Goal: Task Accomplishment & Management: Manage account settings

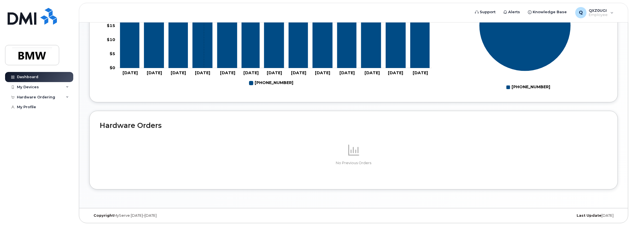
scroll to position [281, 0]
click at [58, 86] on div "My Devices" at bounding box center [39, 87] width 68 height 10
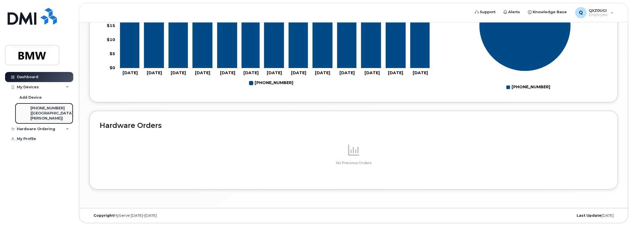
click at [49, 113] on div "([GEOGRAPHIC_DATA][PERSON_NAME])" at bounding box center [51, 116] width 43 height 10
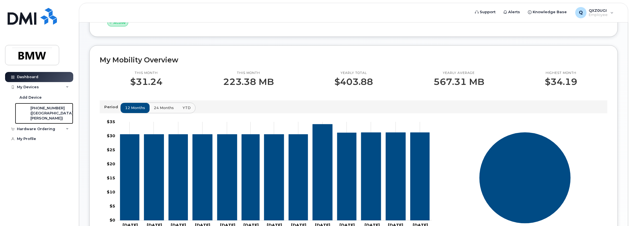
scroll to position [113, 0]
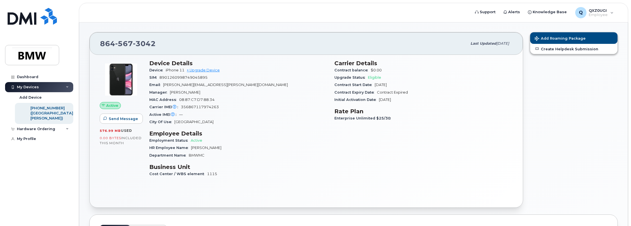
scroll to position [56, 0]
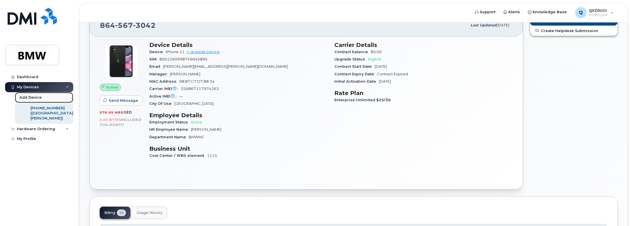
click at [34, 100] on div "Add Device" at bounding box center [30, 97] width 22 height 5
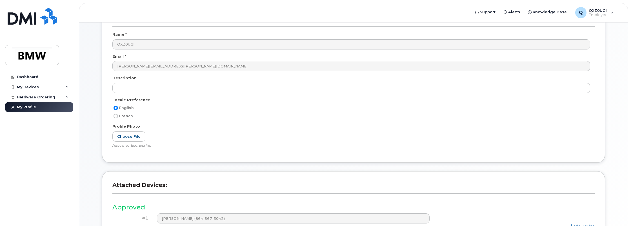
scroll to position [84, 0]
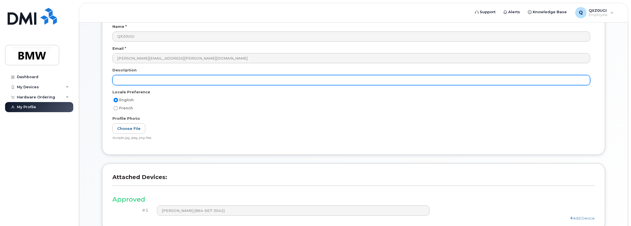
click at [171, 82] on input "text" at bounding box center [350, 80] width 477 height 10
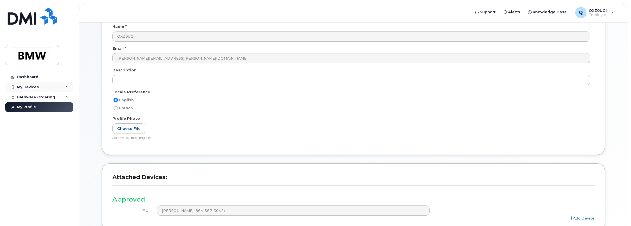
click at [37, 85] on div "My Devices" at bounding box center [28, 87] width 22 height 5
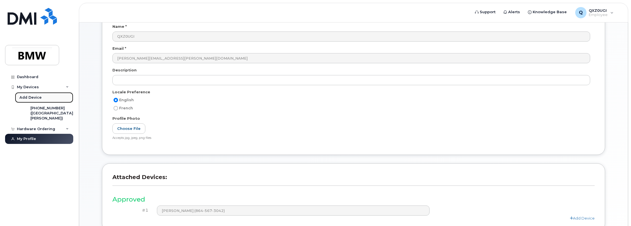
click at [32, 97] on div "Add Device" at bounding box center [30, 97] width 22 height 5
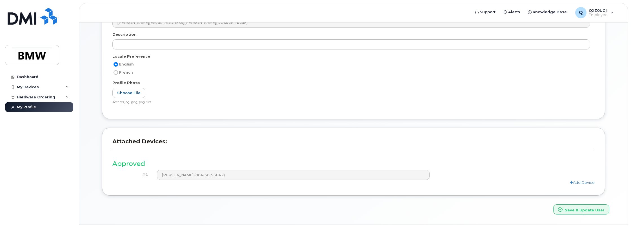
scroll to position [136, 0]
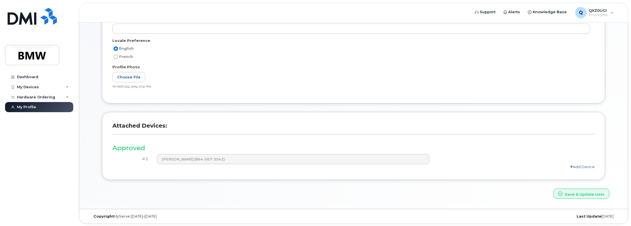
click at [576, 165] on link "Add Device" at bounding box center [581, 167] width 25 height 5
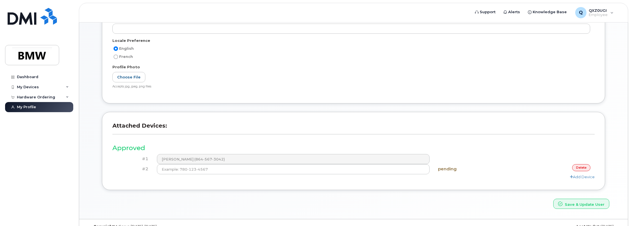
click at [584, 166] on link "delete" at bounding box center [581, 167] width 18 height 7
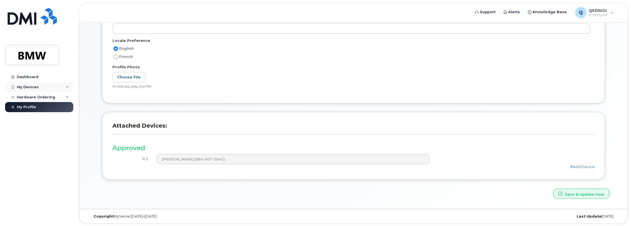
click at [25, 88] on div "My Devices" at bounding box center [28, 87] width 22 height 5
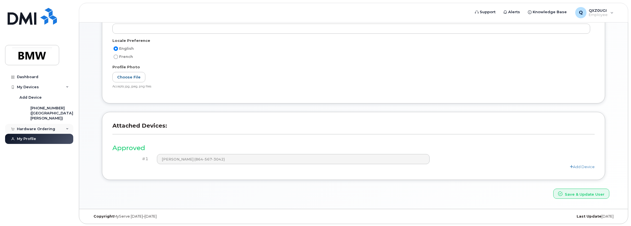
click at [38, 130] on div "Hardware Ordering" at bounding box center [36, 129] width 38 height 5
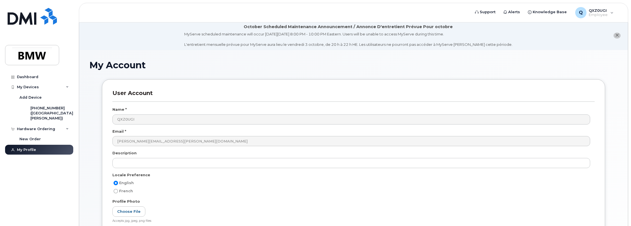
scroll to position [0, 0]
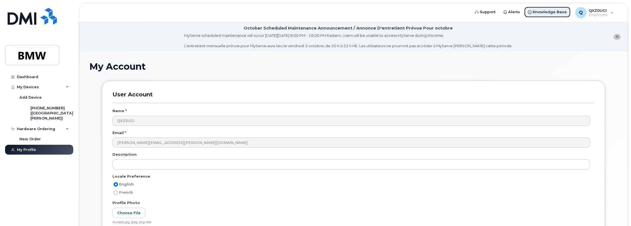
click at [538, 10] on span "Knowledge Base" at bounding box center [549, 12] width 34 height 6
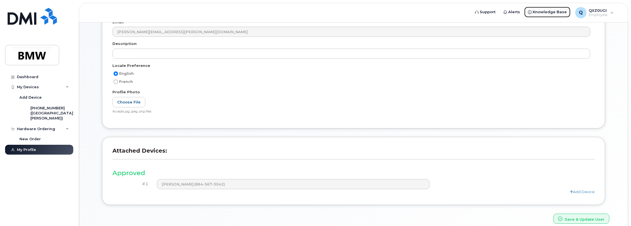
scroll to position [136, 0]
